Goal: Navigation & Orientation: Find specific page/section

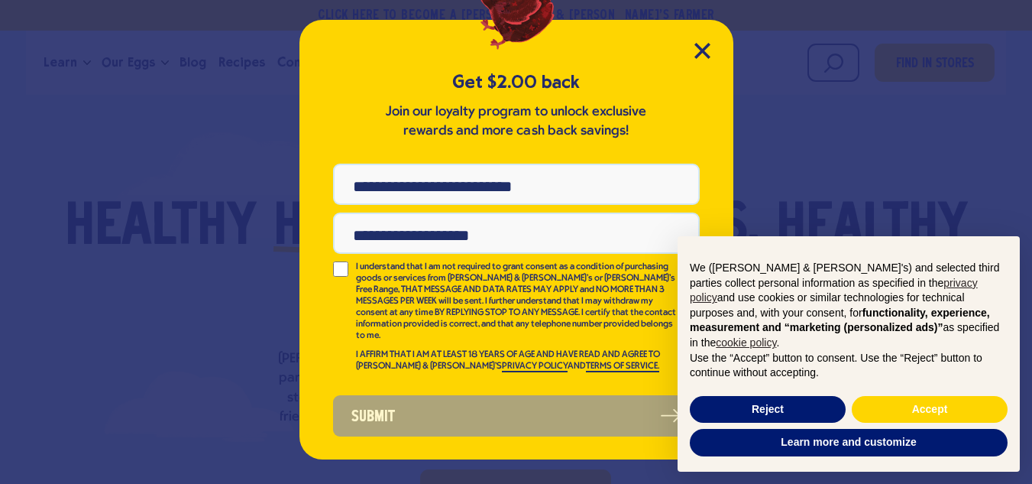
click at [712, 50] on div "Get $2.00 back Join our loyalty program to unlock exclusive rewards and more ca…" at bounding box center [516, 239] width 434 height 439
click at [687, 53] on div "Get $2.00 back Join our loyalty program to unlock exclusive rewards and more ca…" at bounding box center [516, 239] width 434 height 439
click at [696, 56] on icon "Close Modal" at bounding box center [702, 51] width 14 height 14
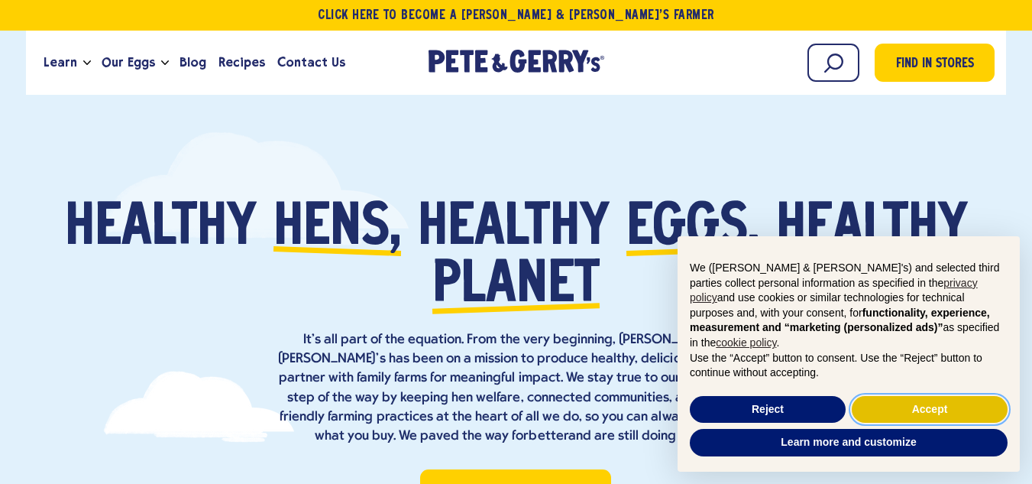
click at [897, 404] on button "Accept" at bounding box center [930, 409] width 156 height 27
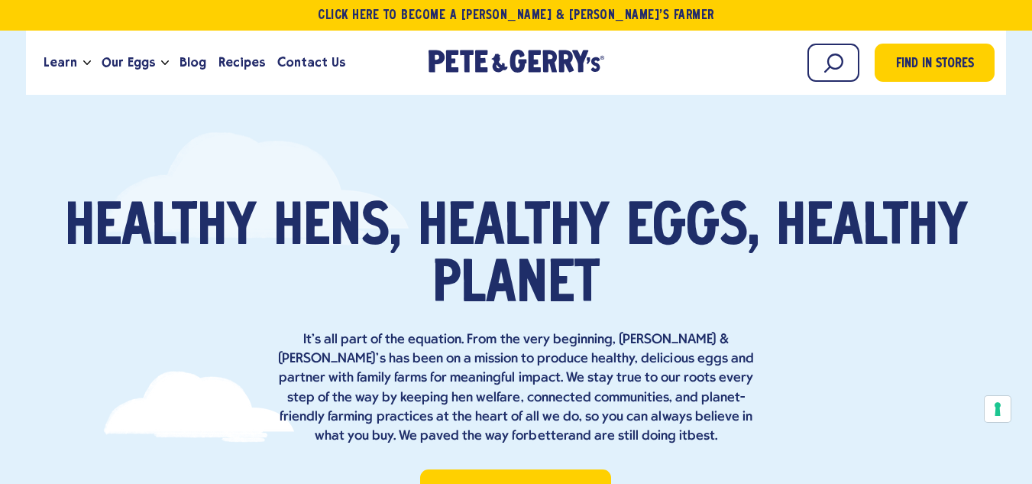
scroll to position [7271, 0]
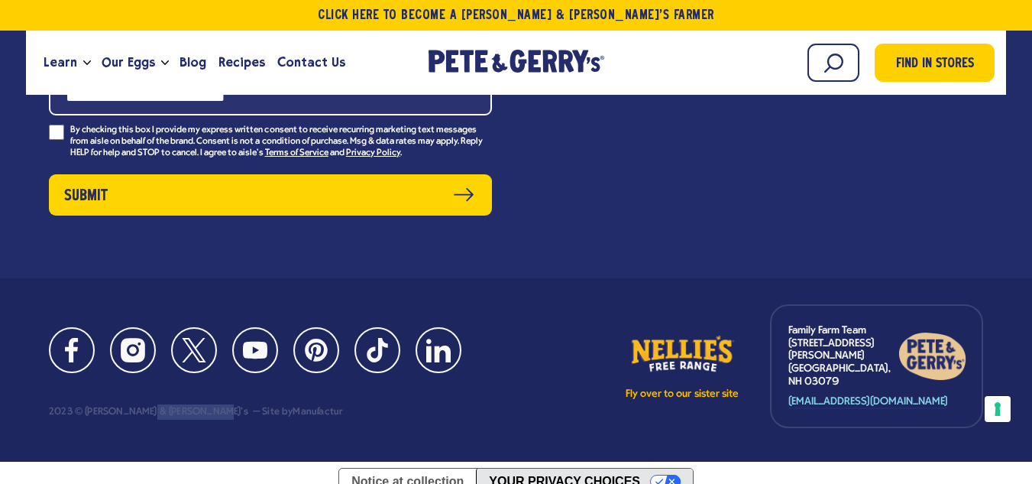
click at [678, 468] on button "Your Privacy Choices" at bounding box center [584, 481] width 216 height 26
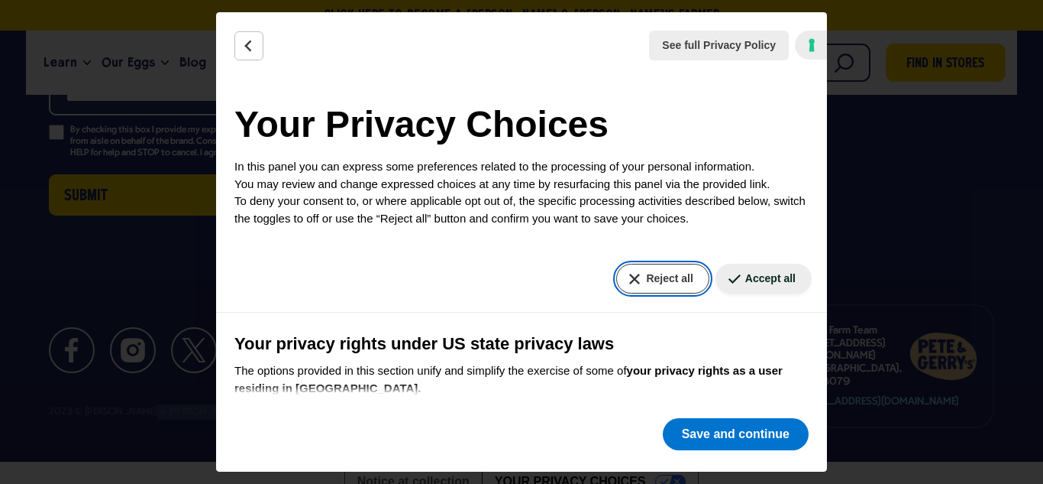
click at [644, 289] on button "Reject all" at bounding box center [662, 279] width 92 height 30
click at [249, 47] on icon "Back" at bounding box center [248, 45] width 5 height 10
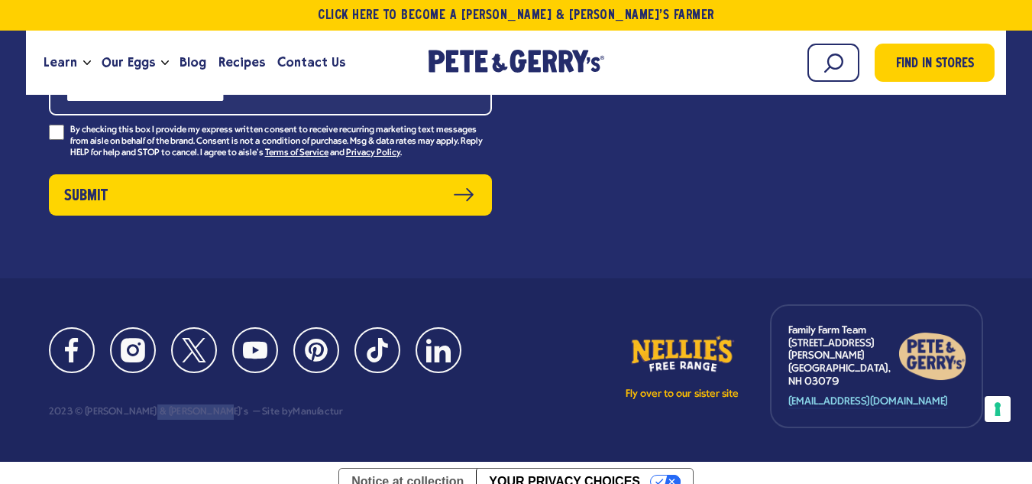
click at [99, 406] on div "2023 © [PERSON_NAME] & [PERSON_NAME]'s" at bounding box center [148, 411] width 199 height 11
click at [80, 406] on div "2023 © [PERSON_NAME] & [PERSON_NAME]'s" at bounding box center [148, 411] width 199 height 11
click at [81, 406] on div "2023 © [PERSON_NAME] & [PERSON_NAME]'s" at bounding box center [148, 411] width 199 height 11
click at [92, 406] on div "2023 © [PERSON_NAME] & [PERSON_NAME]'s" at bounding box center [148, 411] width 199 height 11
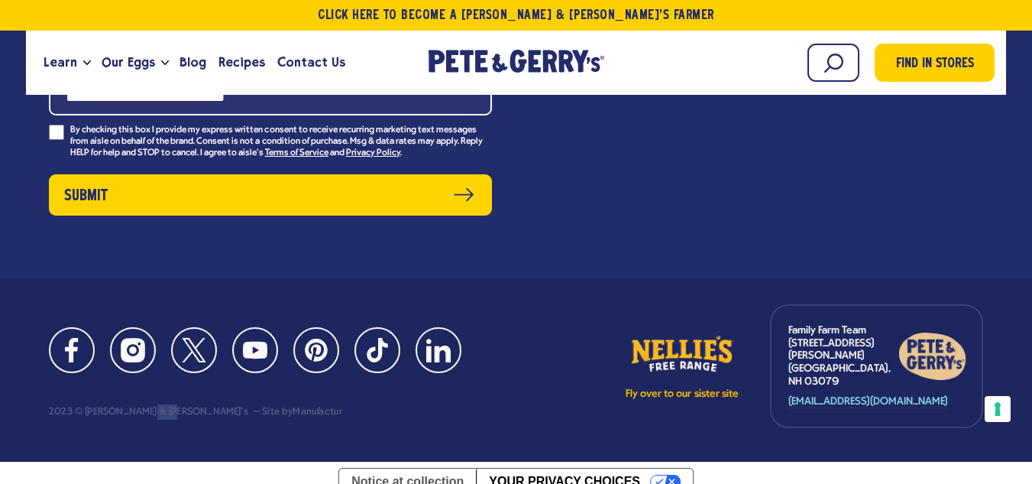
click at [92, 406] on div "2023 © [PERSON_NAME] & [PERSON_NAME]'s" at bounding box center [148, 411] width 199 height 11
click at [125, 406] on div "2023 © [PERSON_NAME] & [PERSON_NAME]'s" at bounding box center [148, 411] width 199 height 11
drag, startPoint x: 105, startPoint y: 405, endPoint x: 90, endPoint y: 403, distance: 15.4
click at [90, 406] on div "2023 © [PERSON_NAME] & [PERSON_NAME]'s" at bounding box center [148, 411] width 199 height 11
drag, startPoint x: 88, startPoint y: 401, endPoint x: 111, endPoint y: 404, distance: 23.1
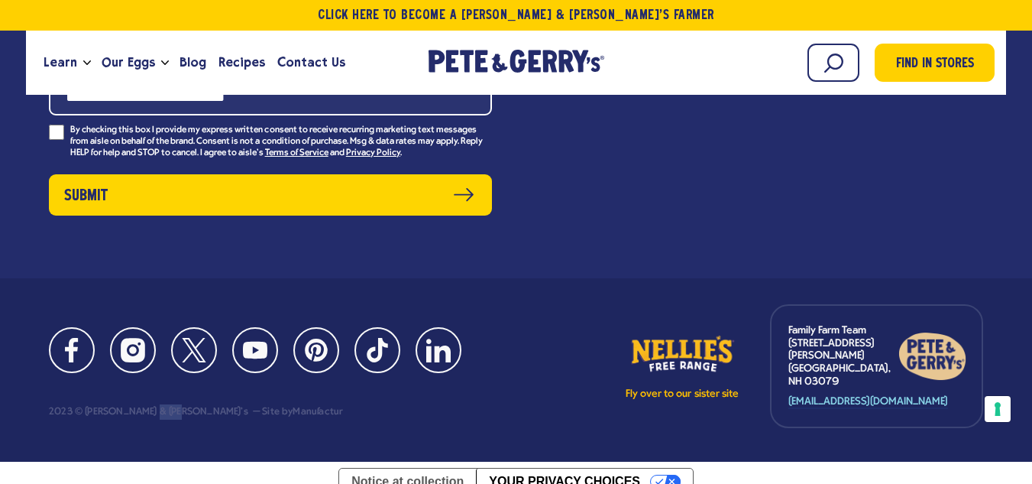
click at [111, 406] on div "2023 © [PERSON_NAME] & [PERSON_NAME]'s" at bounding box center [148, 411] width 199 height 11
